Goal: Transaction & Acquisition: Purchase product/service

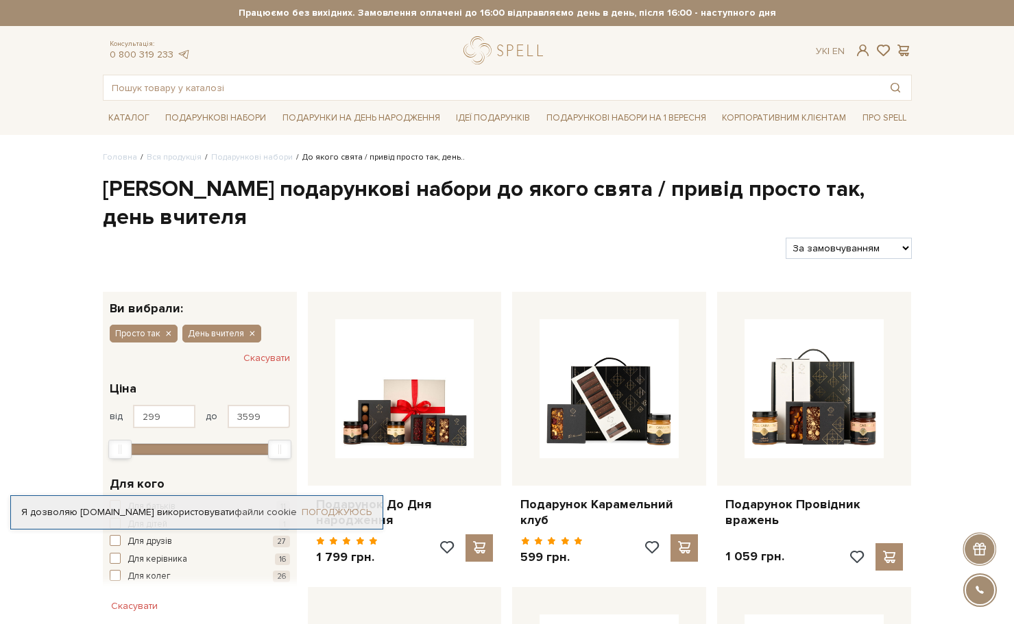
click at [330, 509] on link "Погоджуюсь" at bounding box center [337, 513] width 70 height 12
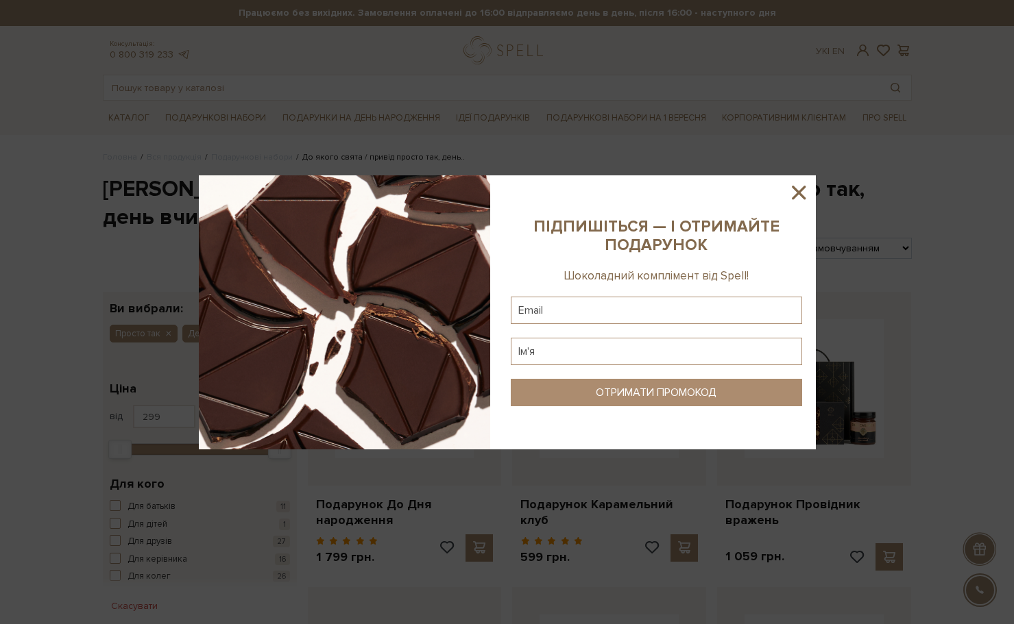
click at [797, 194] on icon at bounding box center [799, 193] width 14 height 14
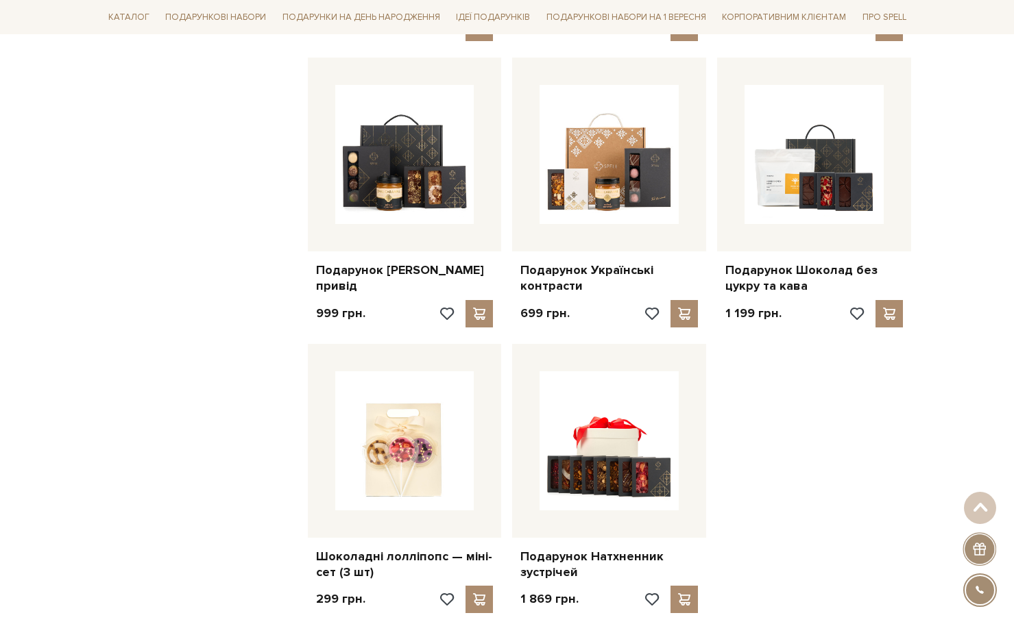
scroll to position [1440, 0]
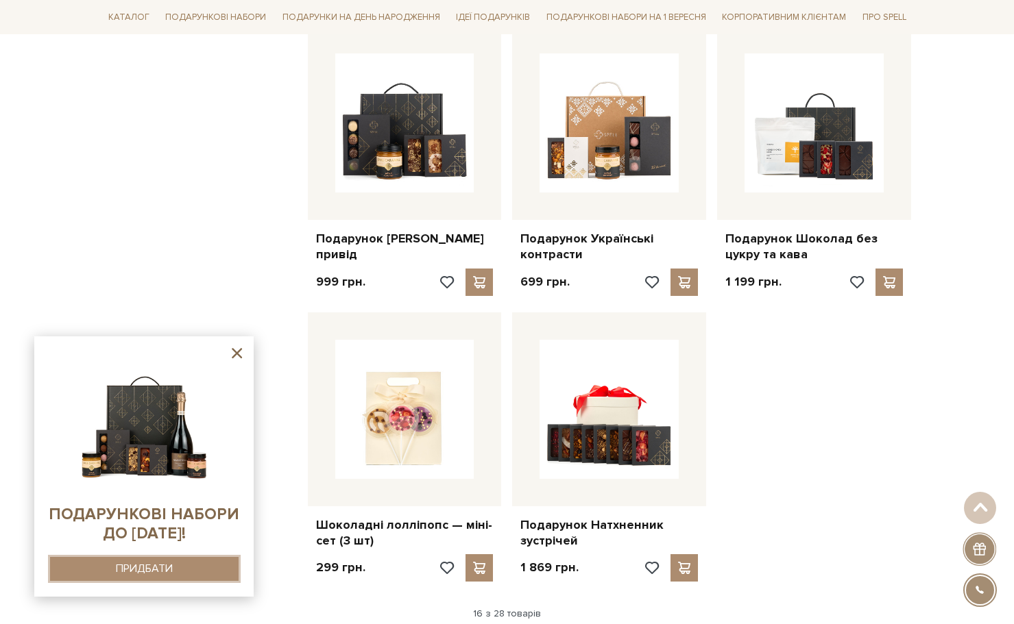
drag, startPoint x: 149, startPoint y: 565, endPoint x: 110, endPoint y: 572, distance: 40.3
click at [110, 572] on button "ПРИДБАТИ" at bounding box center [144, 569] width 189 height 24
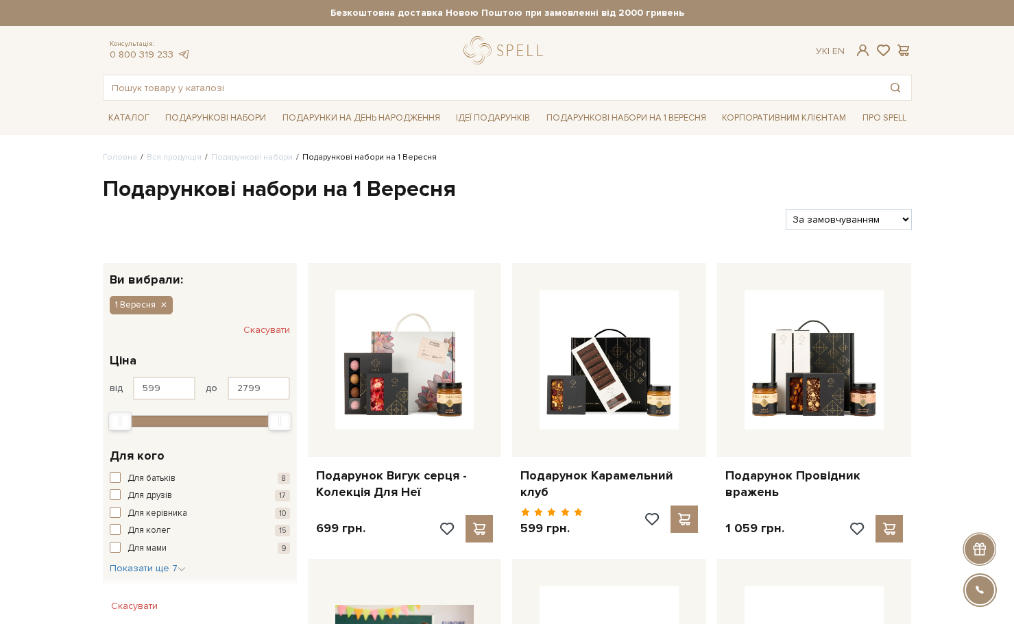
click at [823, 221] on select "За замовчуванням За Ціною (зростання) За Ціною (зменшення) Новинки За популярні…" at bounding box center [848, 219] width 125 height 21
select select "https://spellchocolate.com/our-productions/podarunkovi-box/1_veresnya?sort=p.vi…"
click at [786, 209] on select "За замовчуванням За Ціною (зростання) За Ціною (зменшення) Новинки За популярні…" at bounding box center [848, 219] width 125 height 21
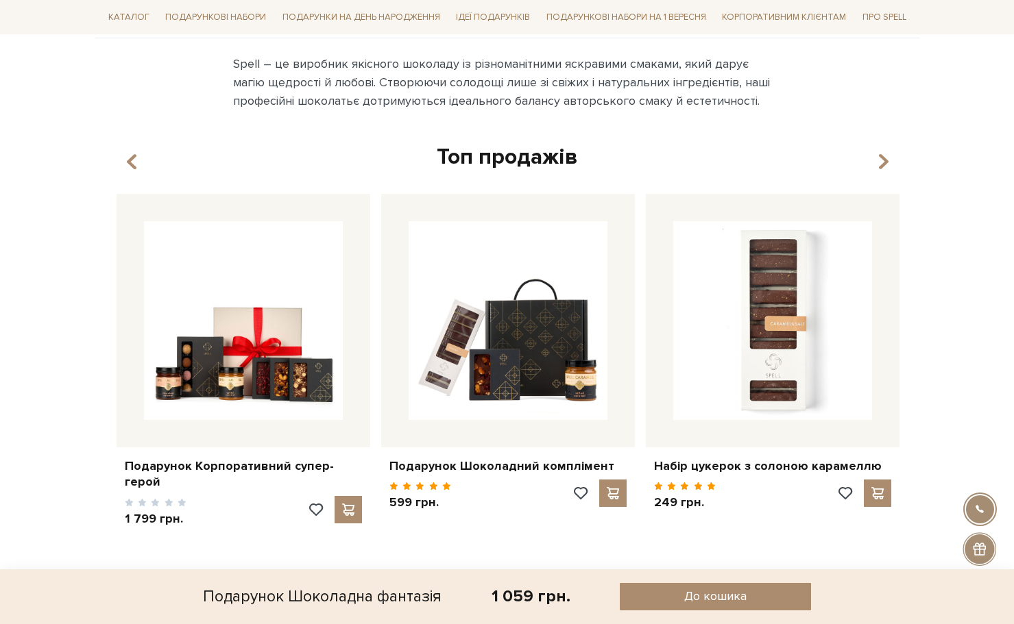
scroll to position [754, 0]
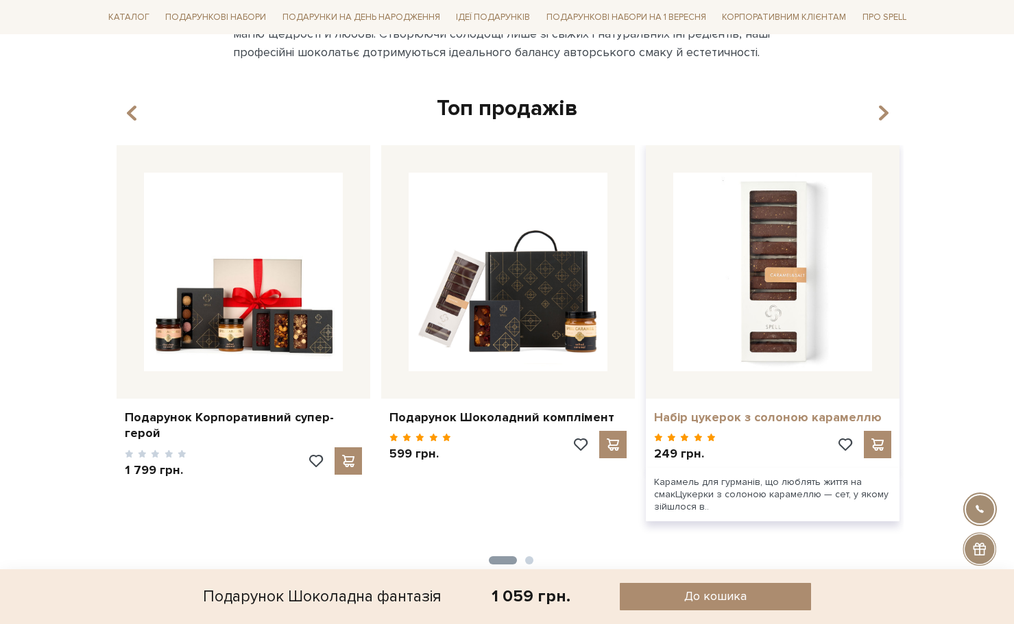
click at [788, 421] on link "Набір цукерок з солоною карамеллю" at bounding box center [772, 418] width 237 height 16
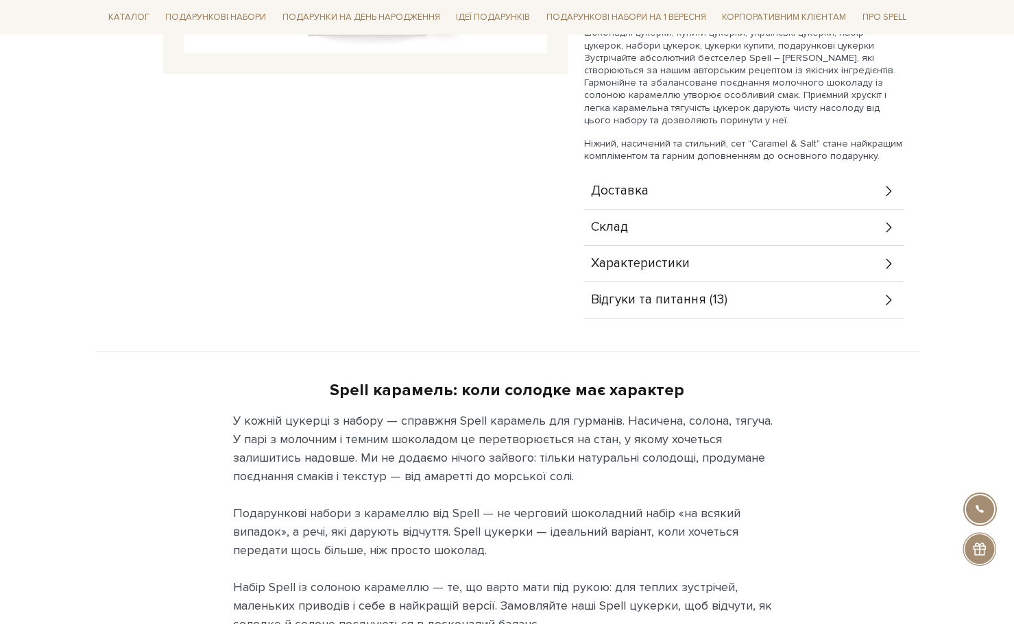
scroll to position [343, 0]
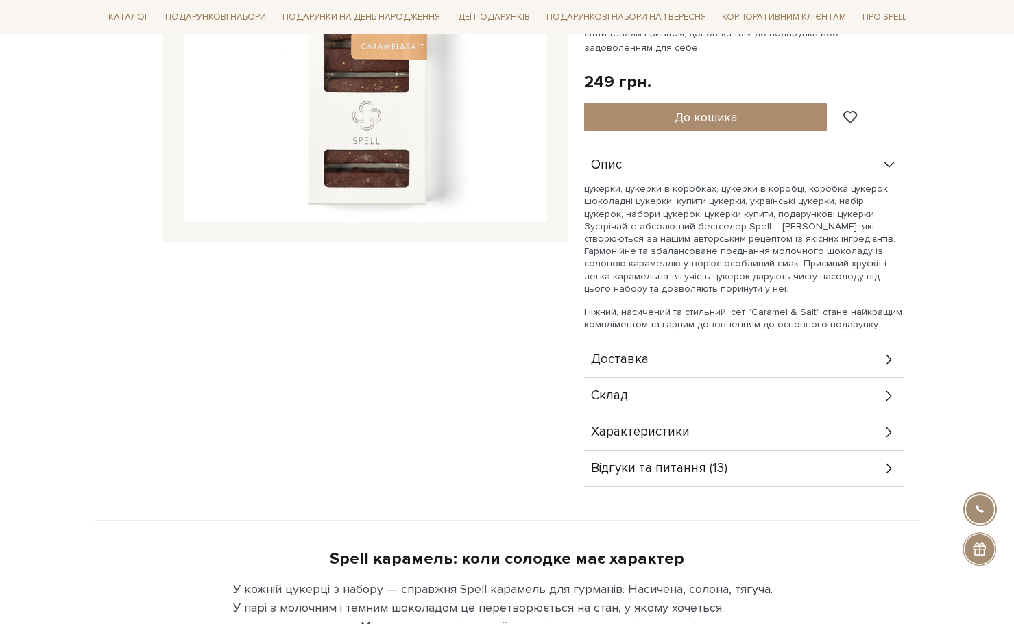
click at [640, 431] on span "Характеристики" at bounding box center [640, 432] width 99 height 12
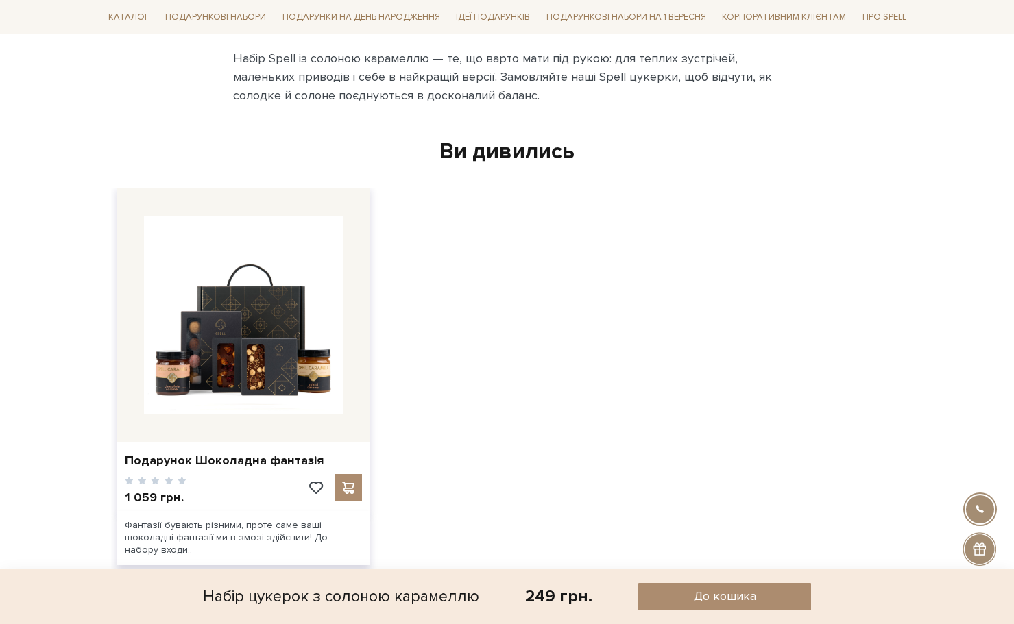
scroll to position [1645, 0]
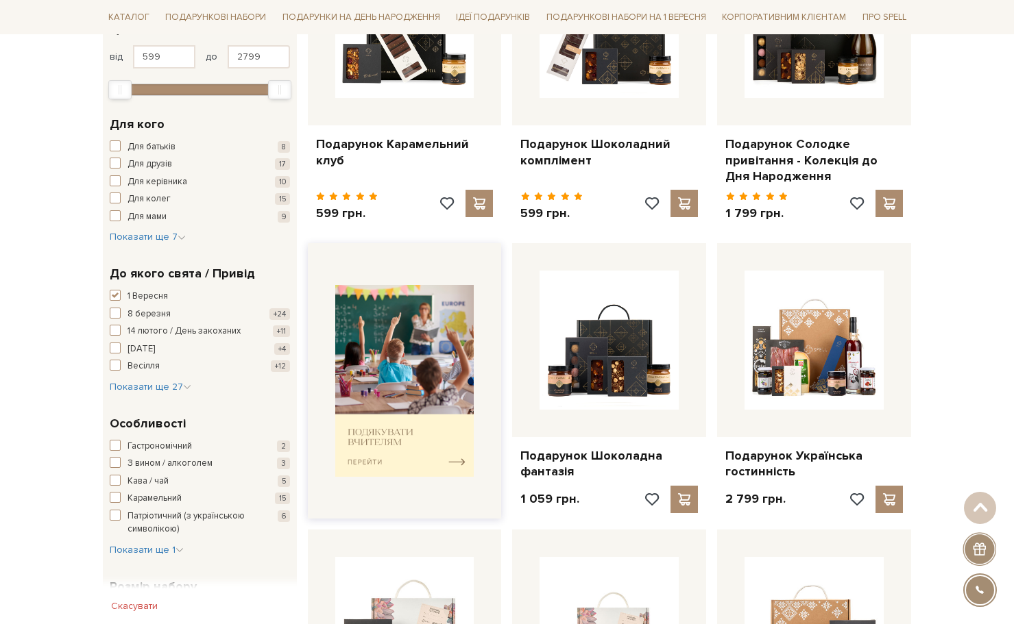
scroll to position [411, 0]
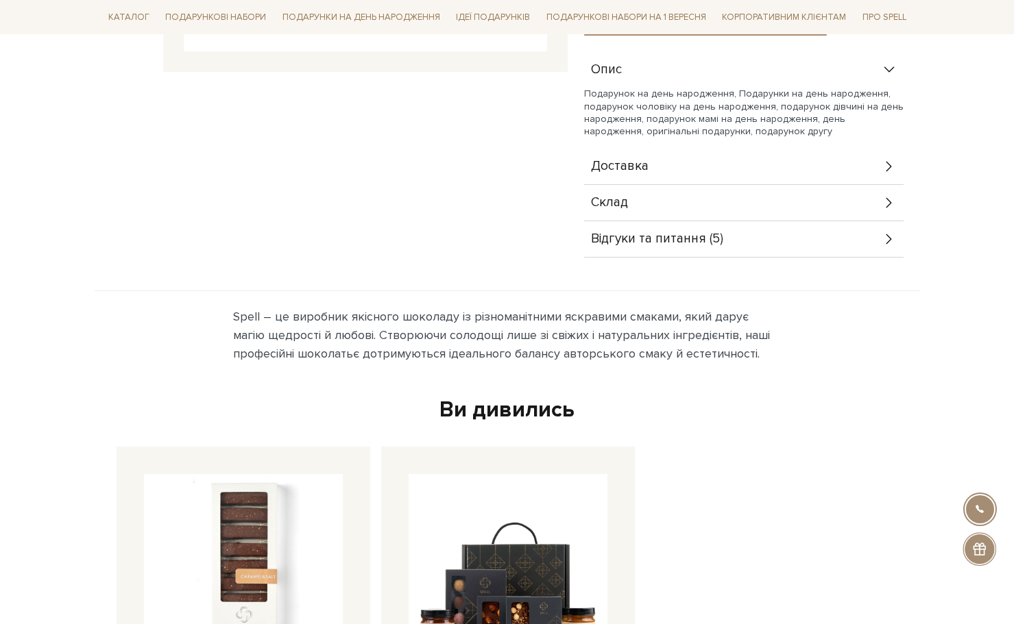
scroll to position [617, 0]
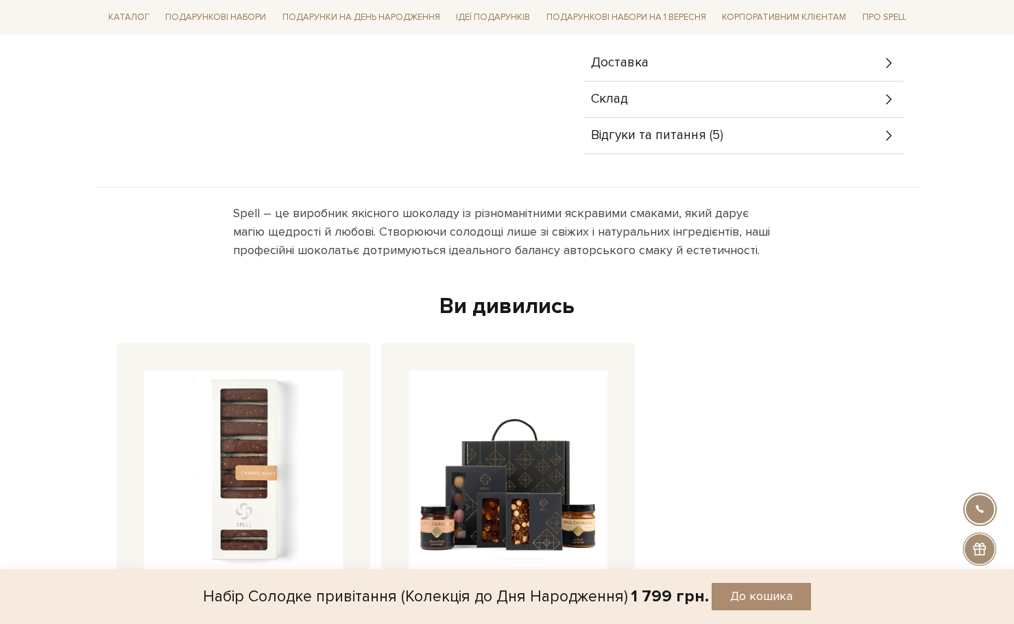
click at [694, 137] on span "Відгуки та питання (5)" at bounding box center [657, 136] width 132 height 12
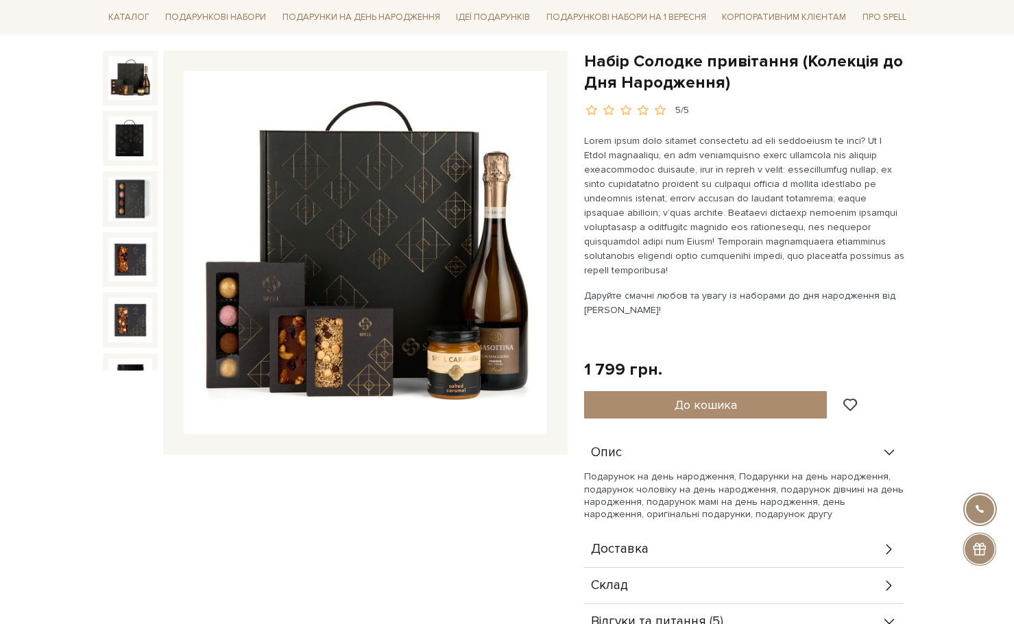
scroll to position [0, 0]
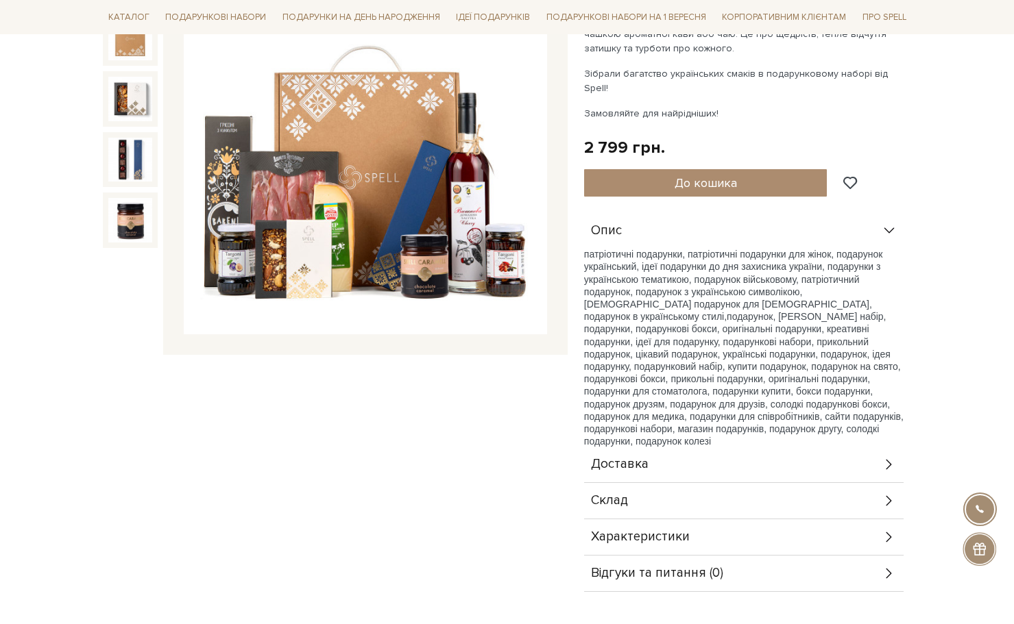
scroll to position [274, 0]
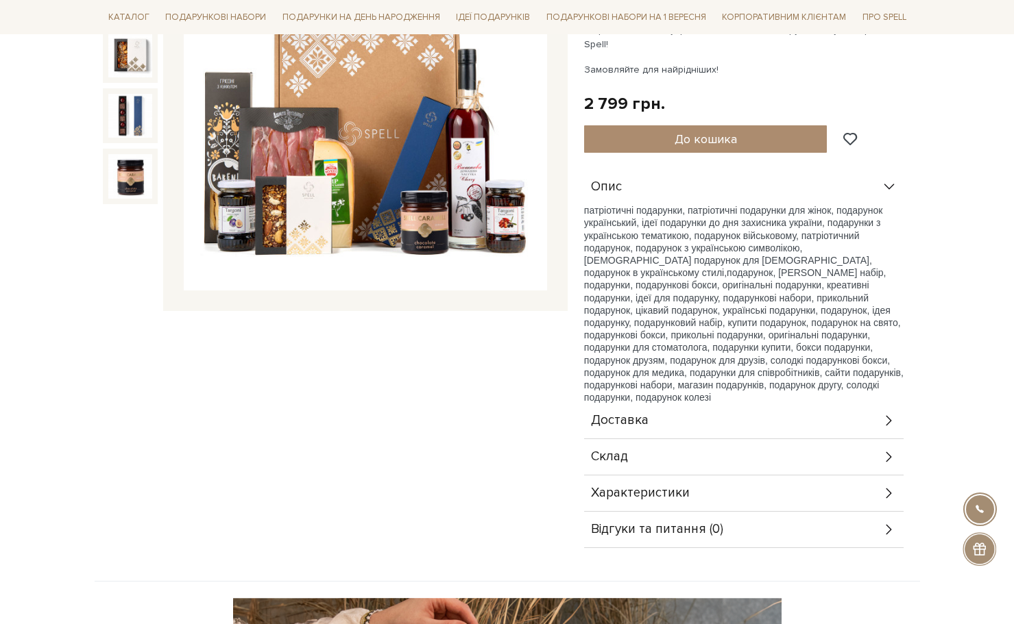
click at [661, 487] on span "Характеристики" at bounding box center [640, 493] width 99 height 12
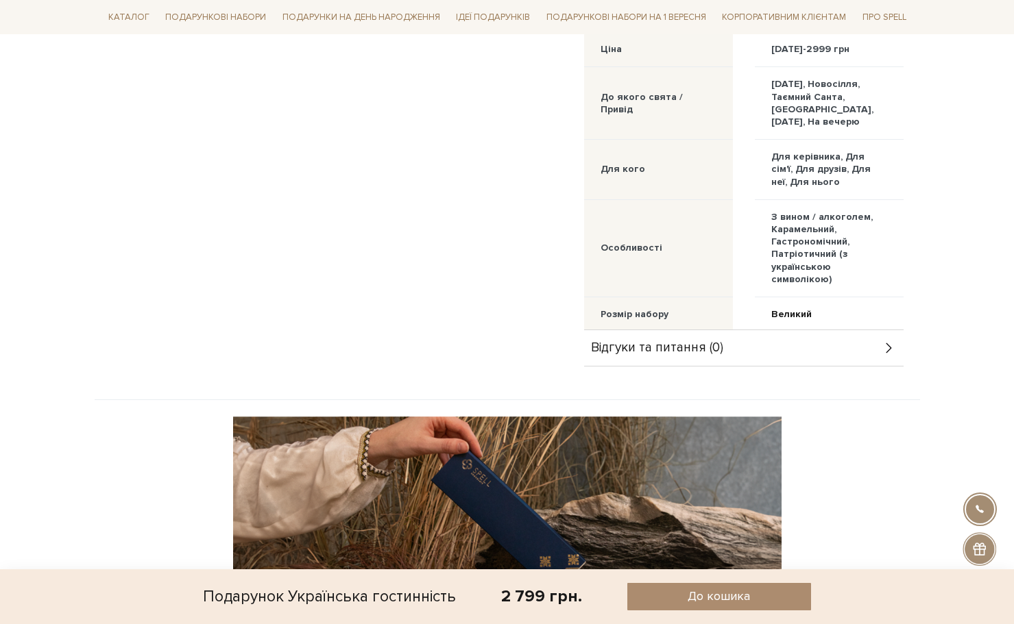
scroll to position [754, 0]
click at [796, 308] on link "Великий" at bounding box center [791, 314] width 40 height 12
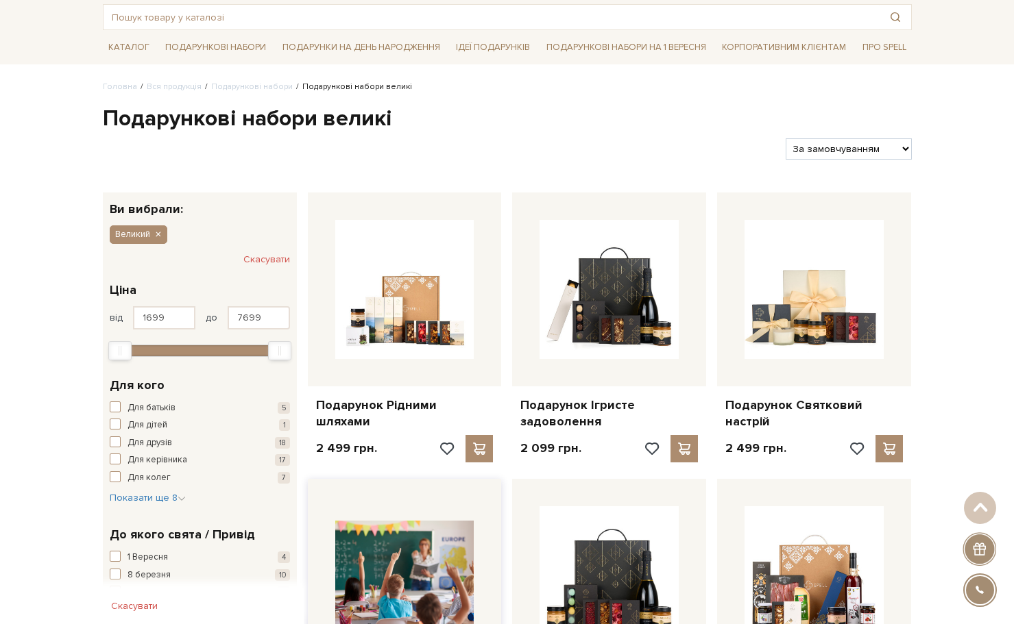
scroll to position [69, 0]
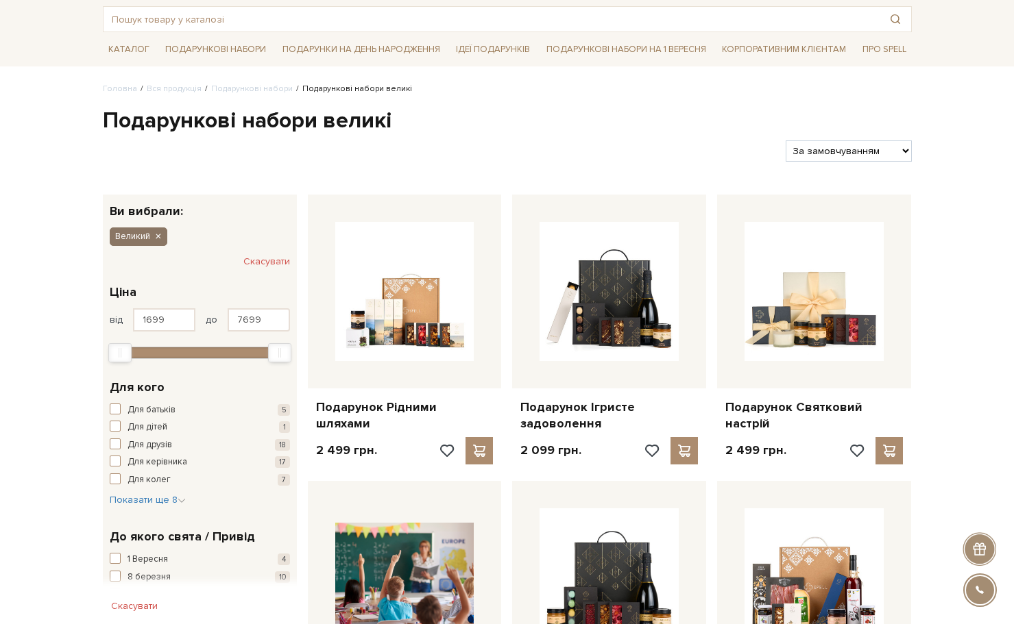
click at [161, 236] on icon "button" at bounding box center [158, 237] width 8 height 12
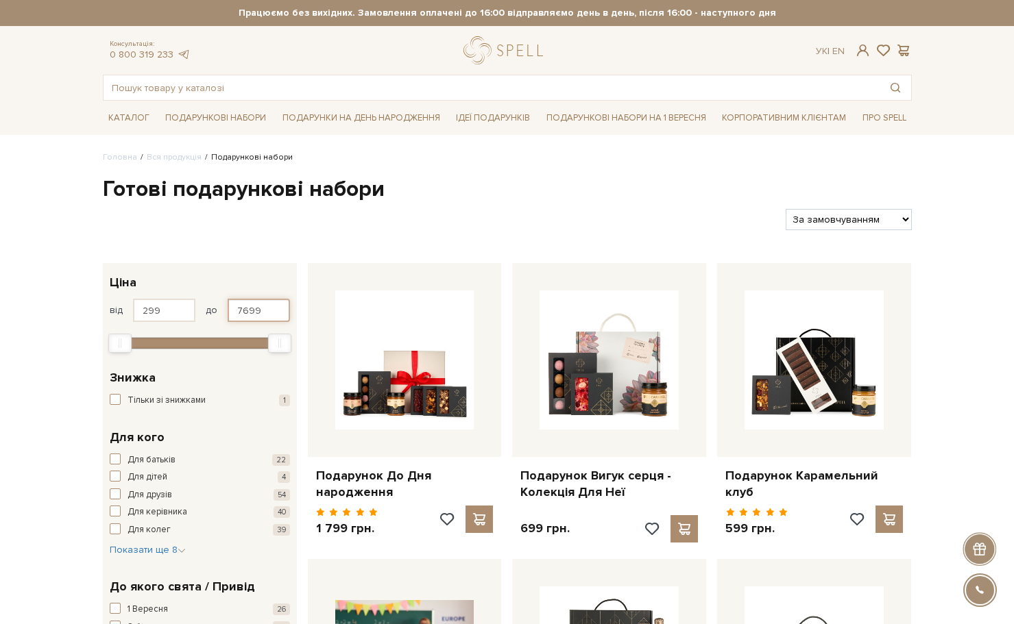
drag, startPoint x: 263, startPoint y: 315, endPoint x: 230, endPoint y: 315, distance: 32.2
click at [230, 315] on input "7699" at bounding box center [259, 310] width 62 height 23
type input "1200"
click at [311, 223] on div at bounding box center [438, 219] width 683 height 21
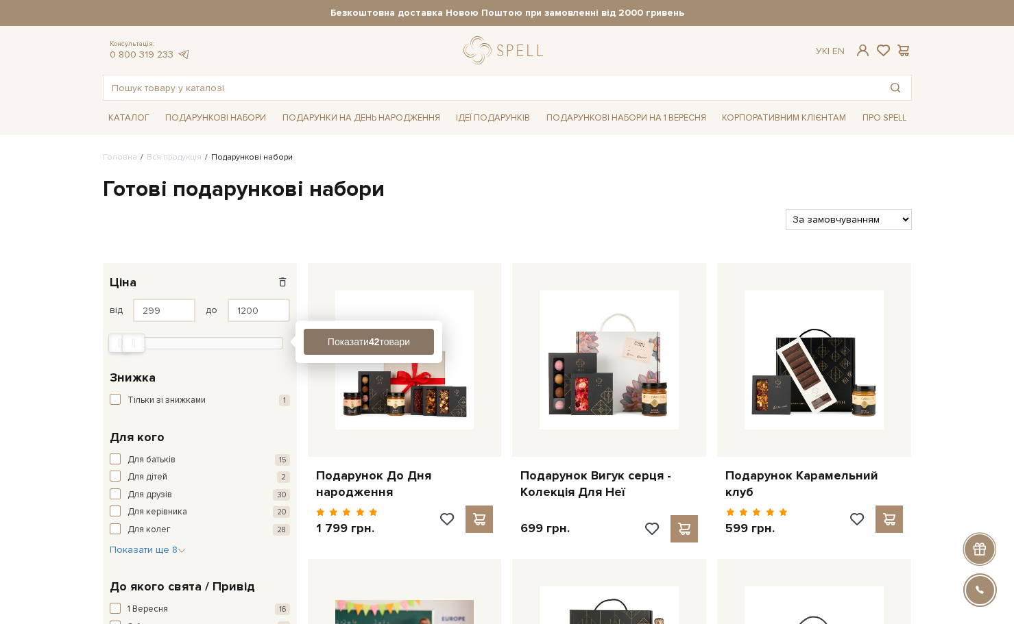
drag, startPoint x: 347, startPoint y: 338, endPoint x: 359, endPoint y: 336, distance: 11.8
click at [348, 338] on button "Показати 42 товари" at bounding box center [369, 342] width 130 height 26
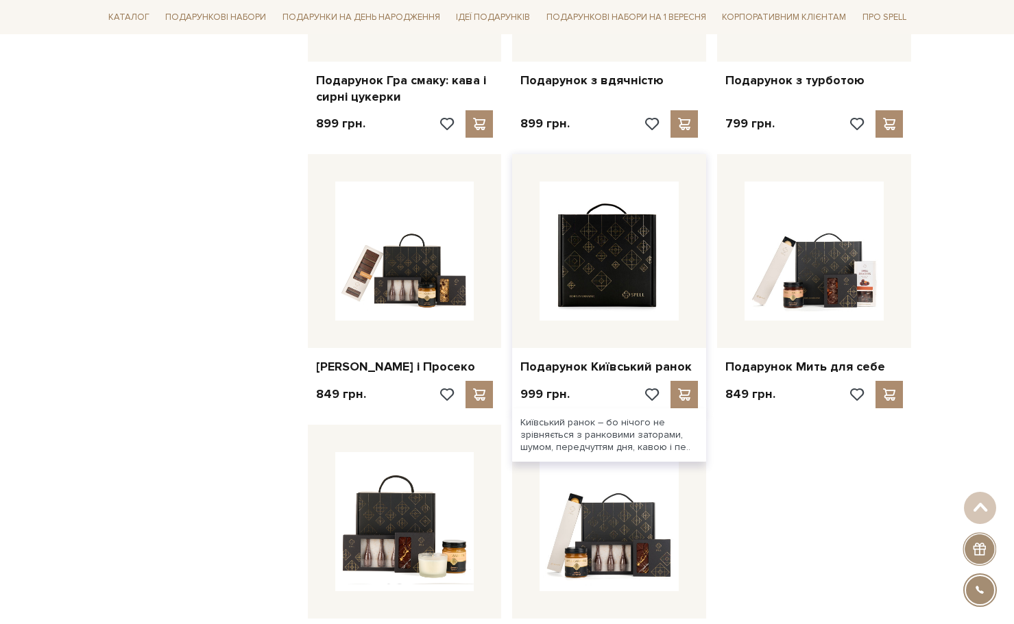
scroll to position [1302, 0]
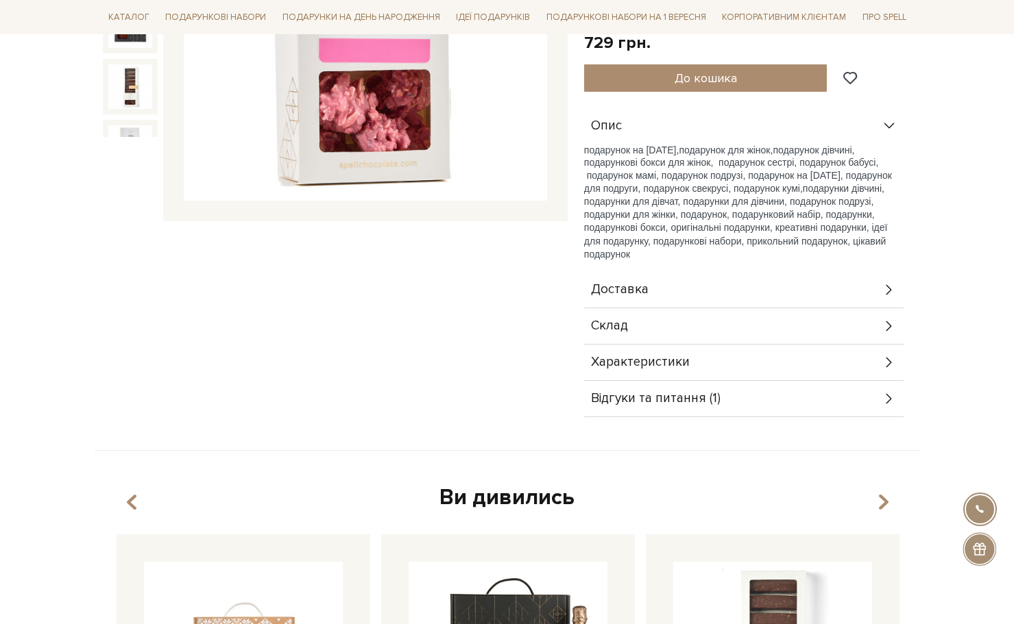
scroll to position [411, 0]
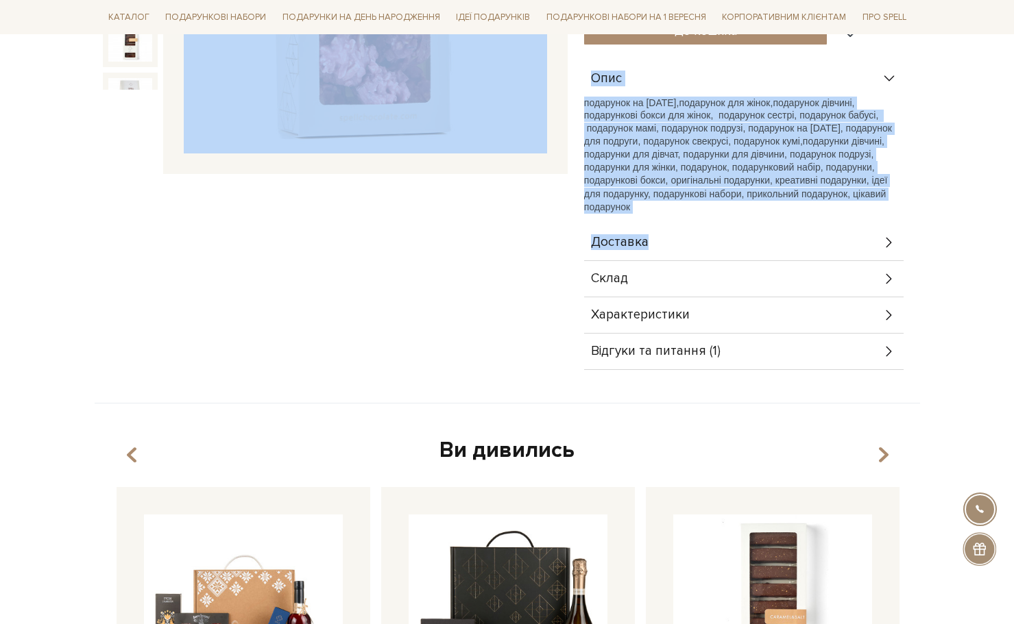
drag, startPoint x: 690, startPoint y: 244, endPoint x: 548, endPoint y: 354, distance: 179.9
click at [548, 354] on div "Подарунок Рожеві серця 5/5 Подарунок Рожеві серця 5/5 729 грн." at bounding box center [507, 87] width 825 height 634
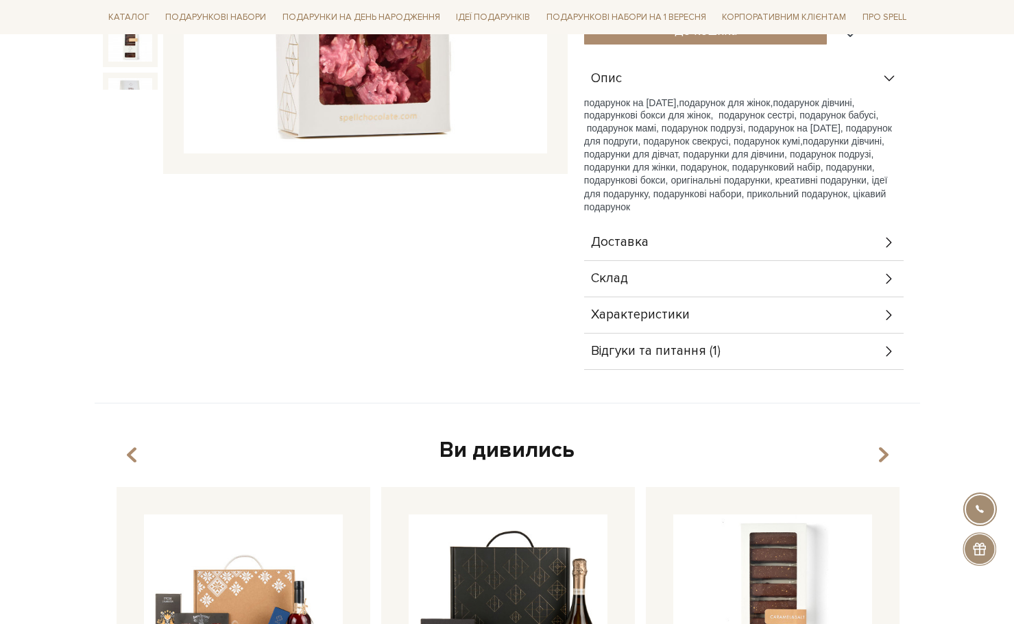
click at [669, 350] on span "Відгуки та питання (1)" at bounding box center [656, 351] width 130 height 12
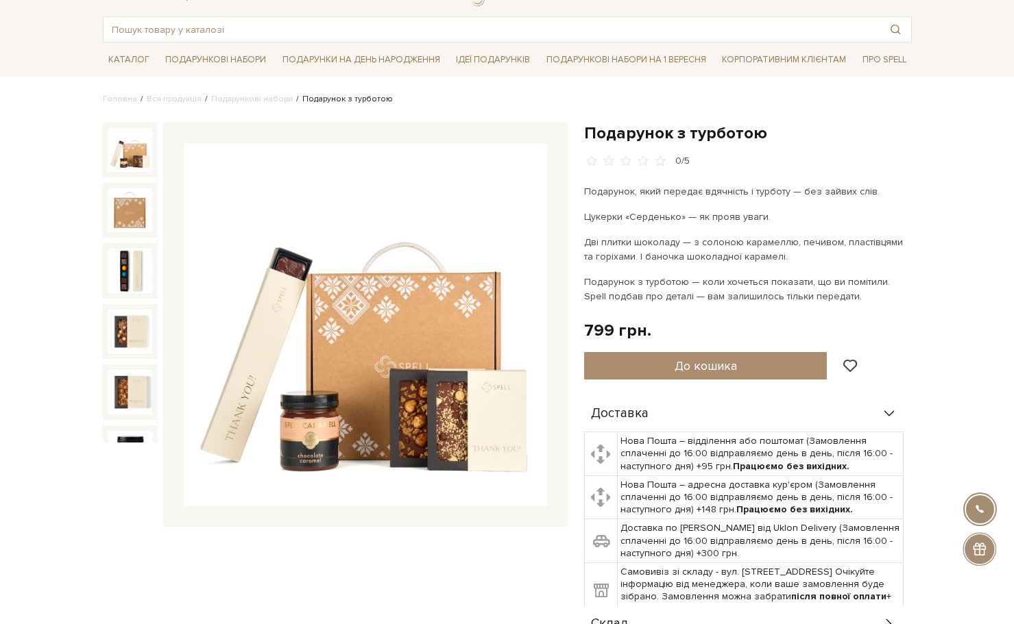
scroll to position [343, 0]
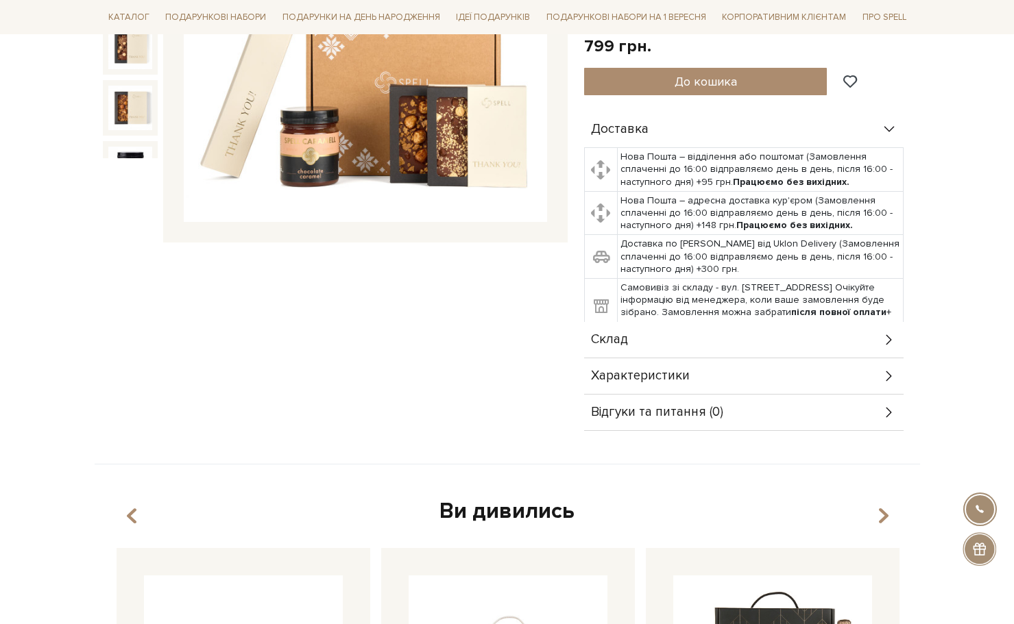
click at [687, 339] on div "Склад" at bounding box center [743, 340] width 319 height 36
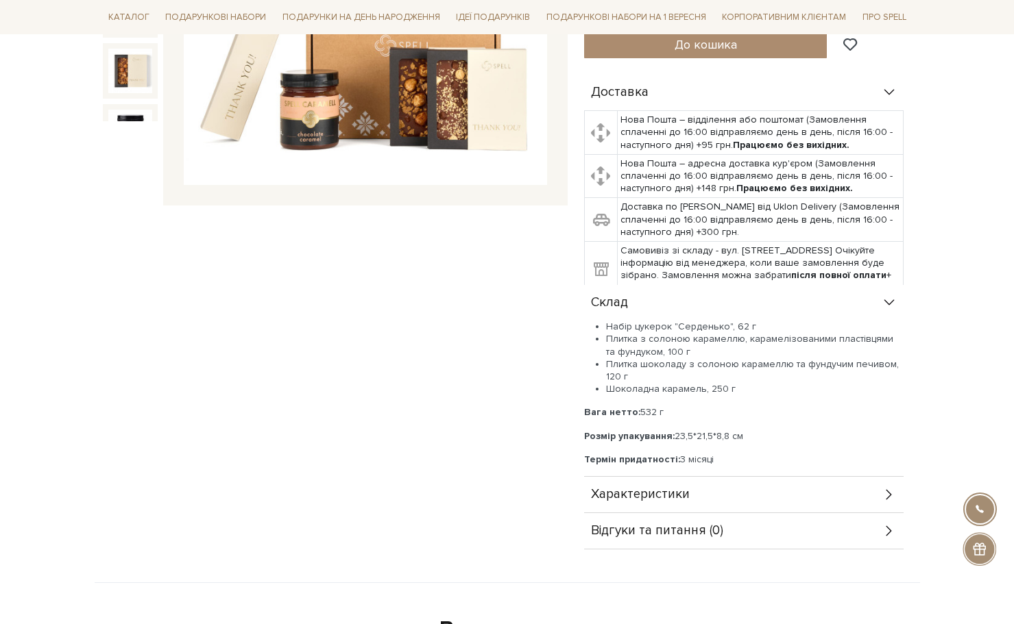
scroll to position [480, 0]
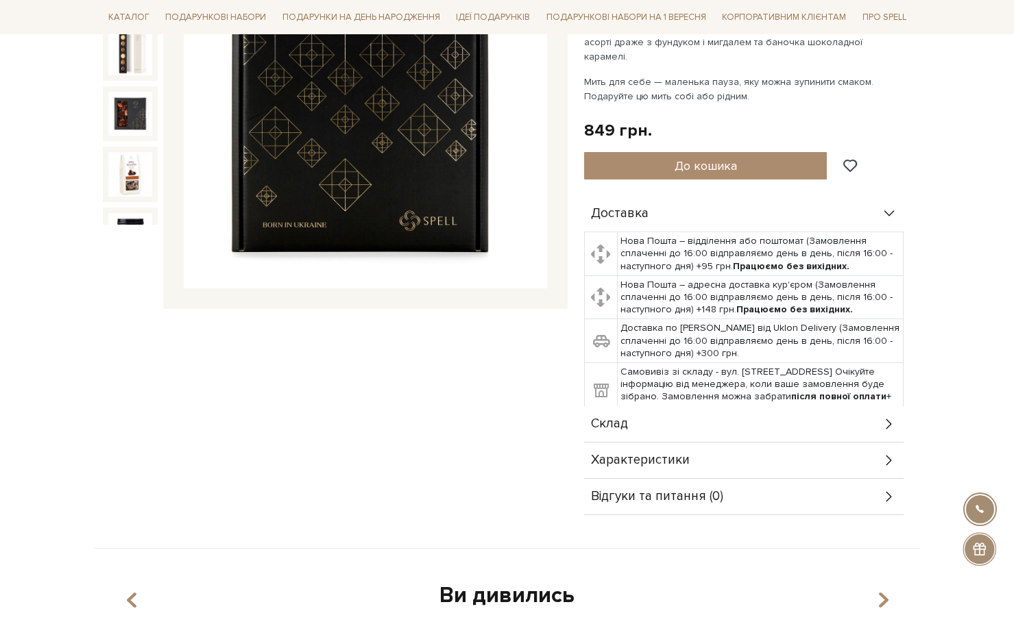
scroll to position [411, 0]
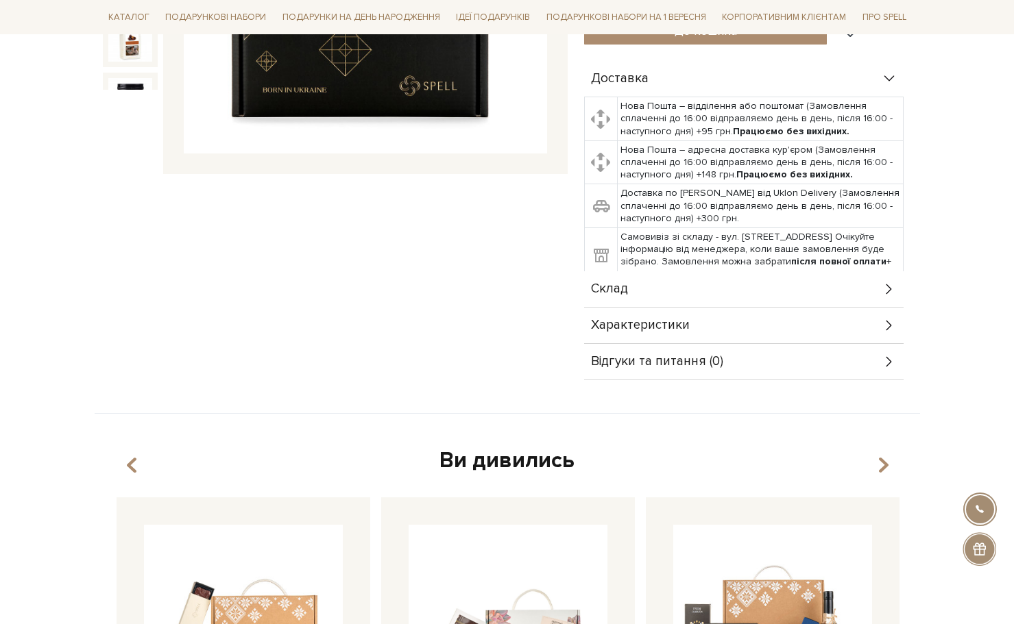
click at [677, 271] on div "Склад" at bounding box center [743, 289] width 319 height 36
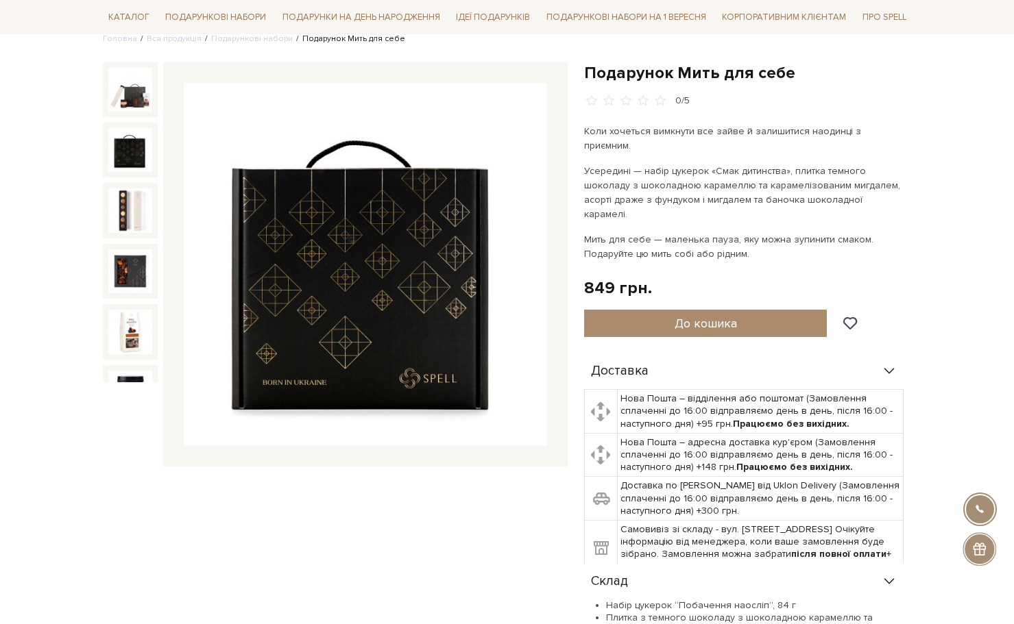
scroll to position [69, 0]
